Goal: Task Accomplishment & Management: Manage account settings

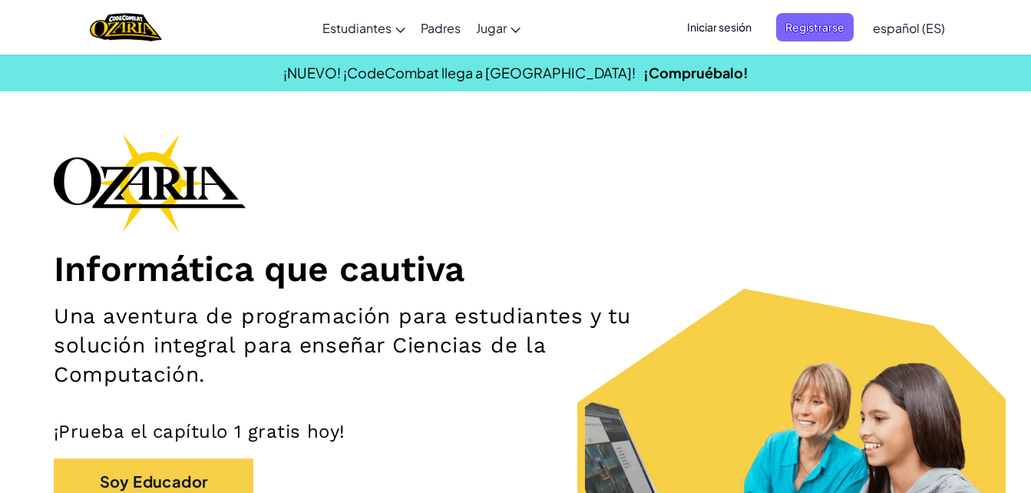
click at [710, 27] on span "Iniciar sesión" at bounding box center [719, 27] width 83 height 28
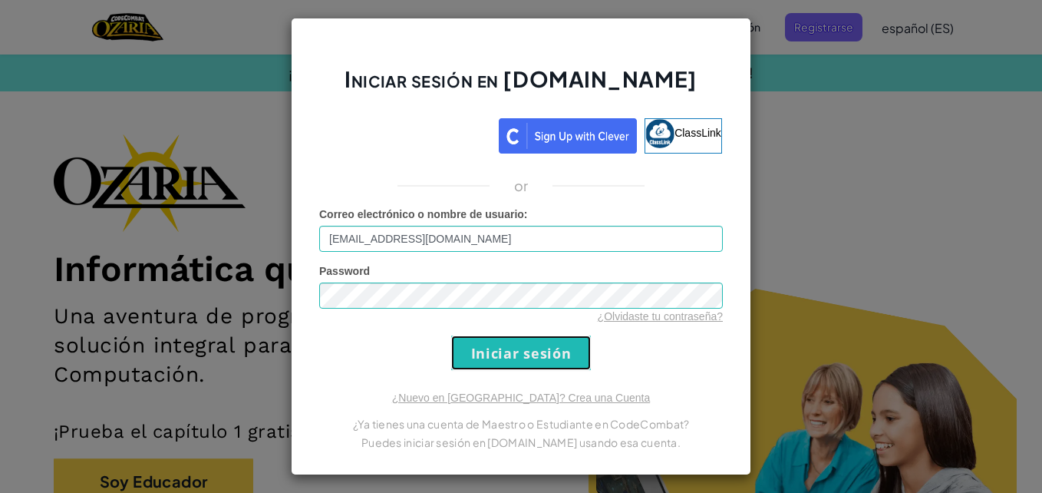
click at [556, 353] on input "Iniciar sesión" at bounding box center [521, 352] width 140 height 35
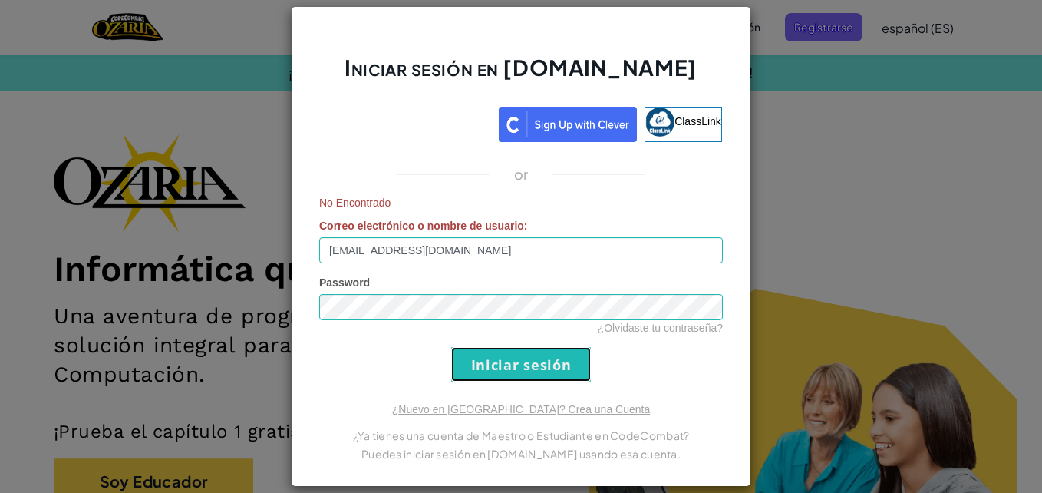
click at [548, 356] on input "Iniciar sesión" at bounding box center [521, 364] width 140 height 35
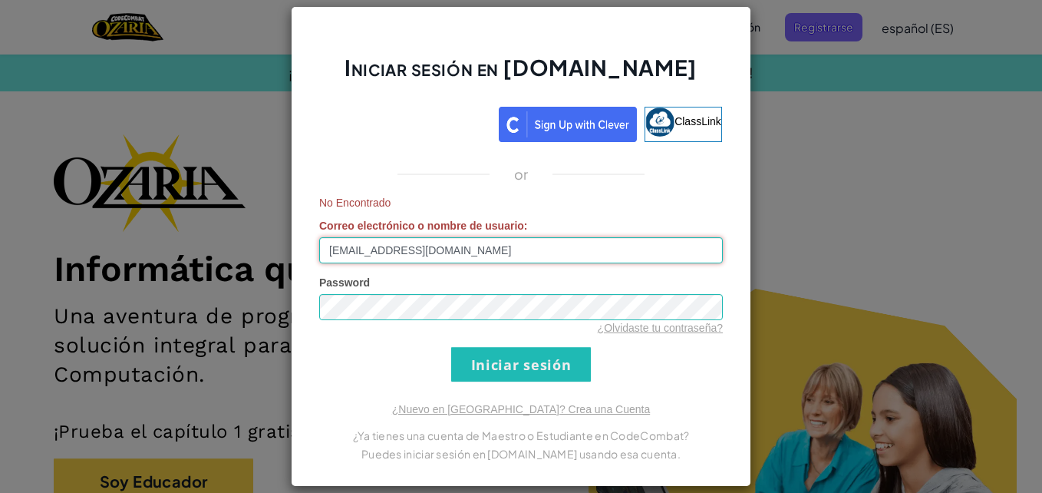
click at [365, 251] on input "[EMAIL_ADDRESS][DOMAIN_NAME]" at bounding box center [521, 250] width 404 height 26
type input "[EMAIL_ADDRESS][DOMAIN_NAME]"
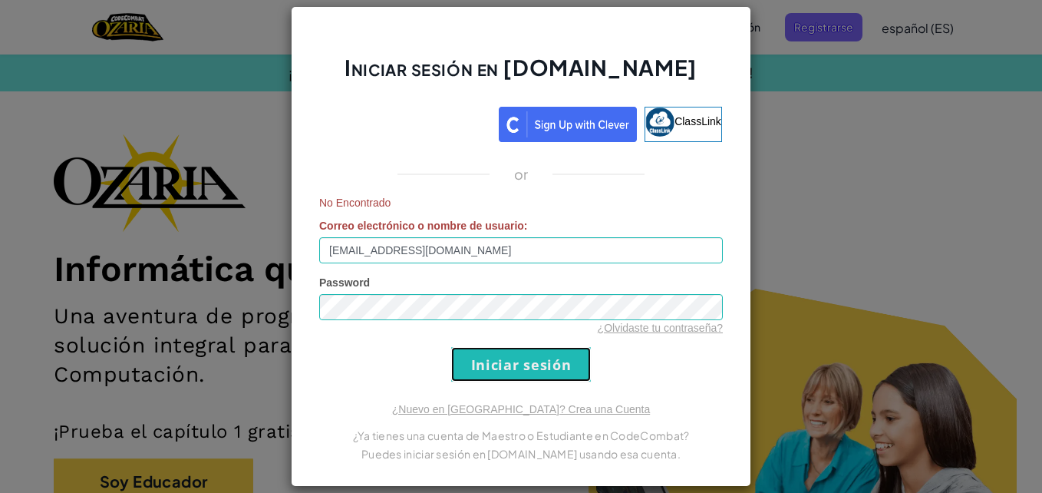
click at [487, 365] on input "Iniciar sesión" at bounding box center [521, 364] width 140 height 35
